Goal: Navigation & Orientation: Find specific page/section

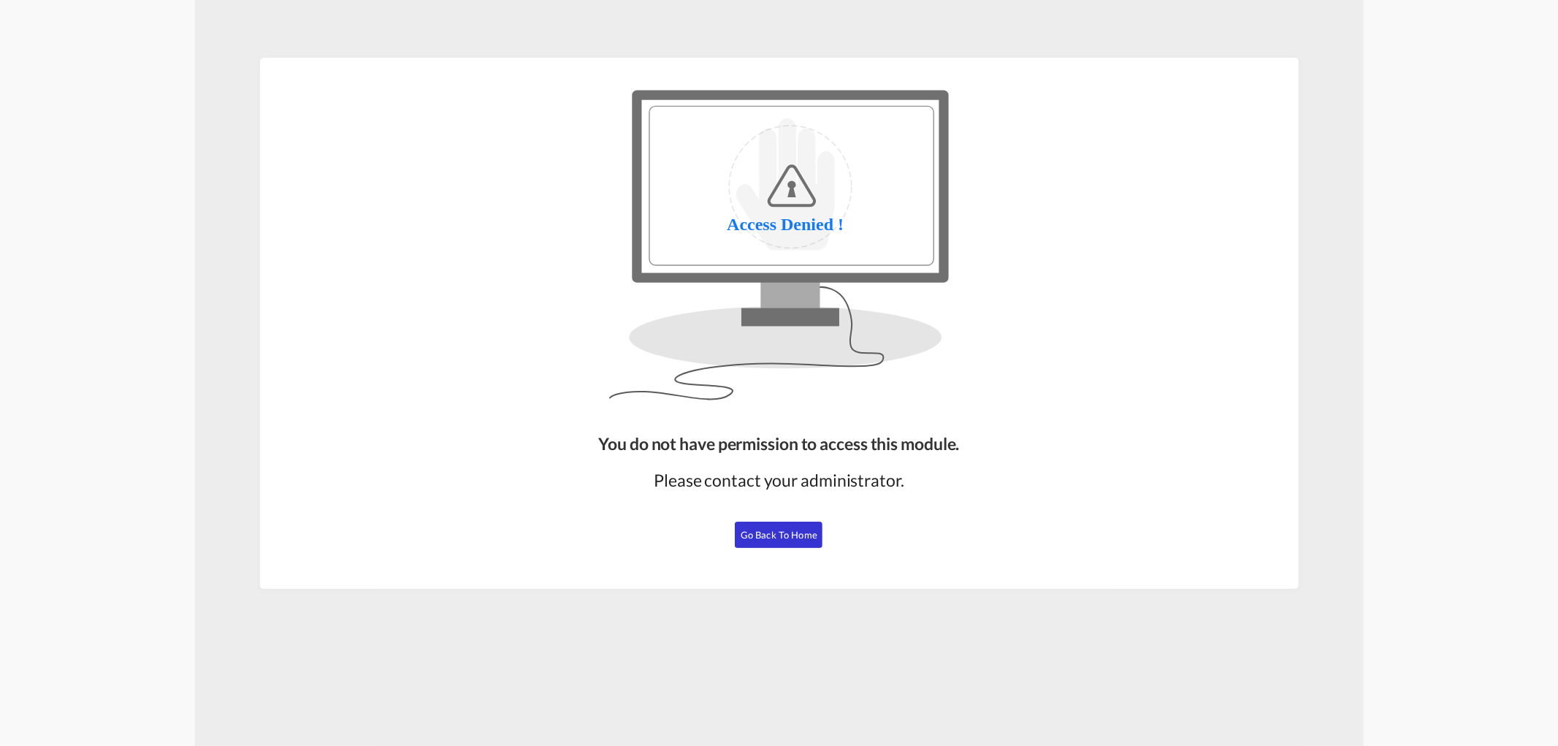
click at [781, 534] on span "Go Back to Home" at bounding box center [779, 535] width 77 height 12
